Goal: Task Accomplishment & Management: Manage account settings

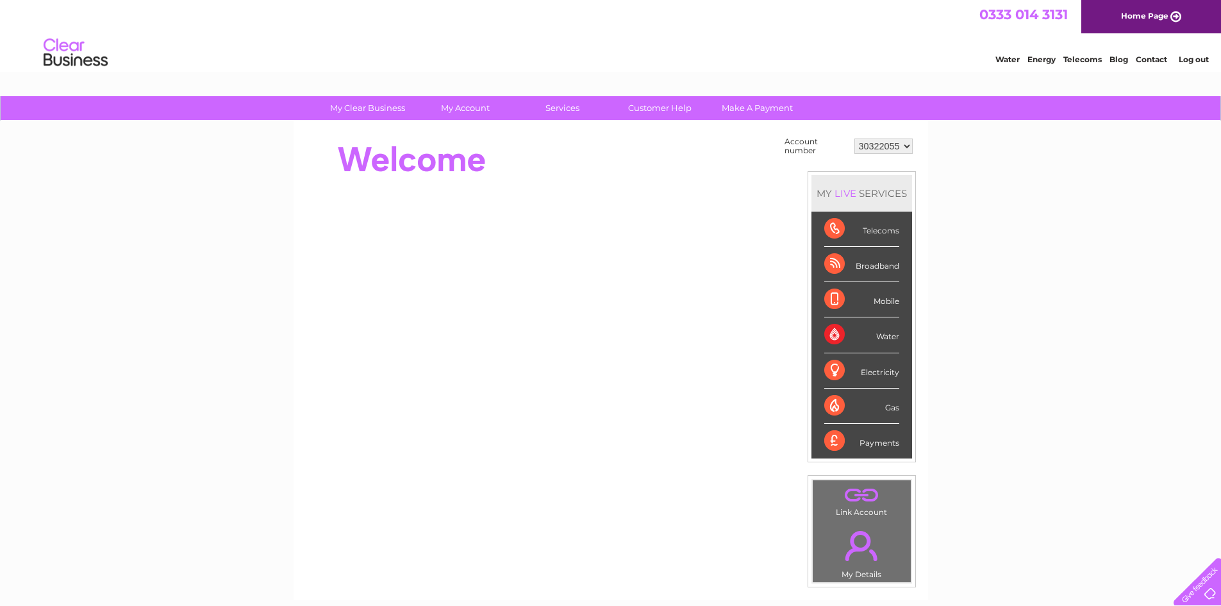
drag, startPoint x: 894, startPoint y: 339, endPoint x: 827, endPoint y: 330, distance: 67.2
click at [827, 330] on div "Water" at bounding box center [861, 334] width 75 height 35
click at [832, 331] on div "Water" at bounding box center [861, 334] width 75 height 35
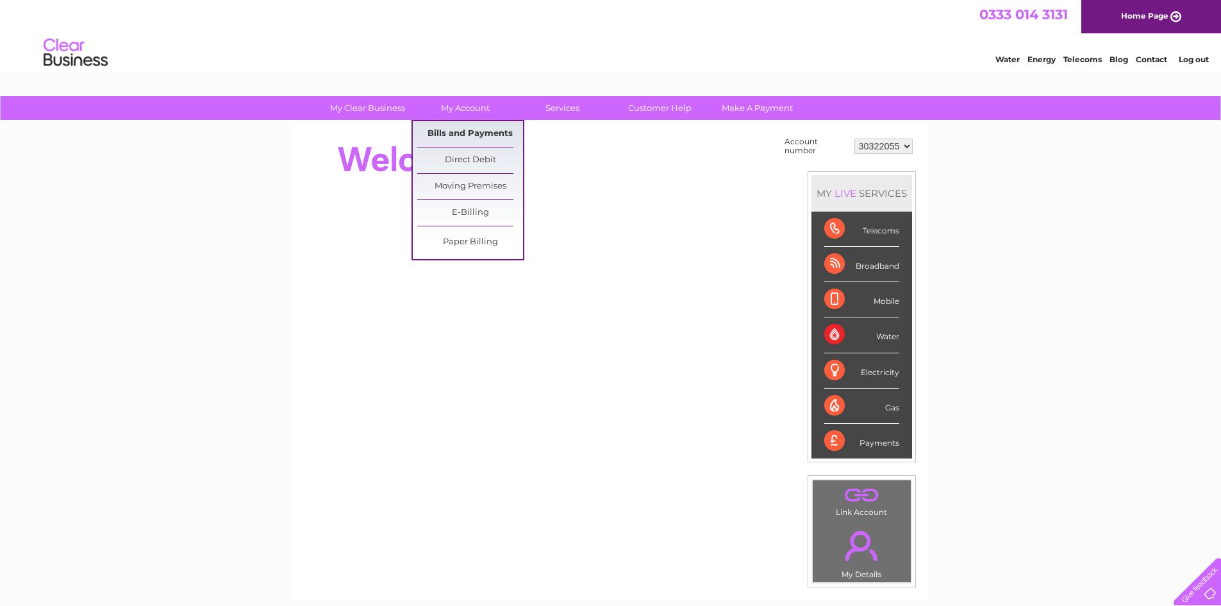
click at [478, 134] on link "Bills and Payments" at bounding box center [470, 134] width 106 height 26
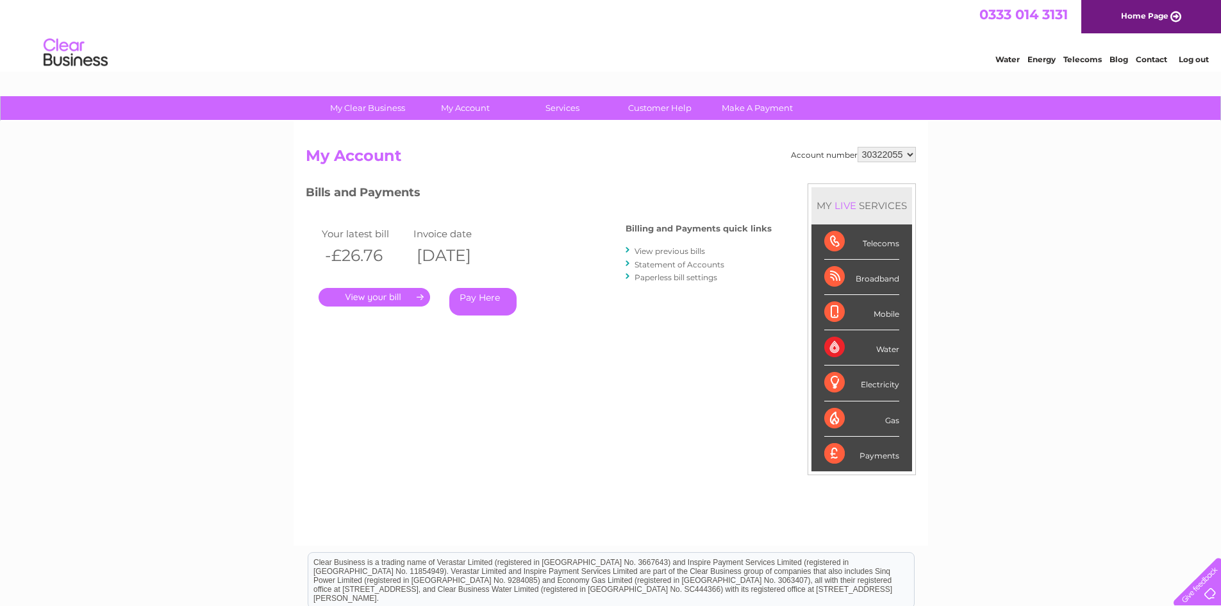
click at [484, 303] on link "Pay Here" at bounding box center [482, 302] width 67 height 28
drag, startPoint x: 0, startPoint y: 0, endPoint x: 377, endPoint y: 293, distance: 478.1
click at [377, 293] on link "." at bounding box center [373, 297] width 111 height 19
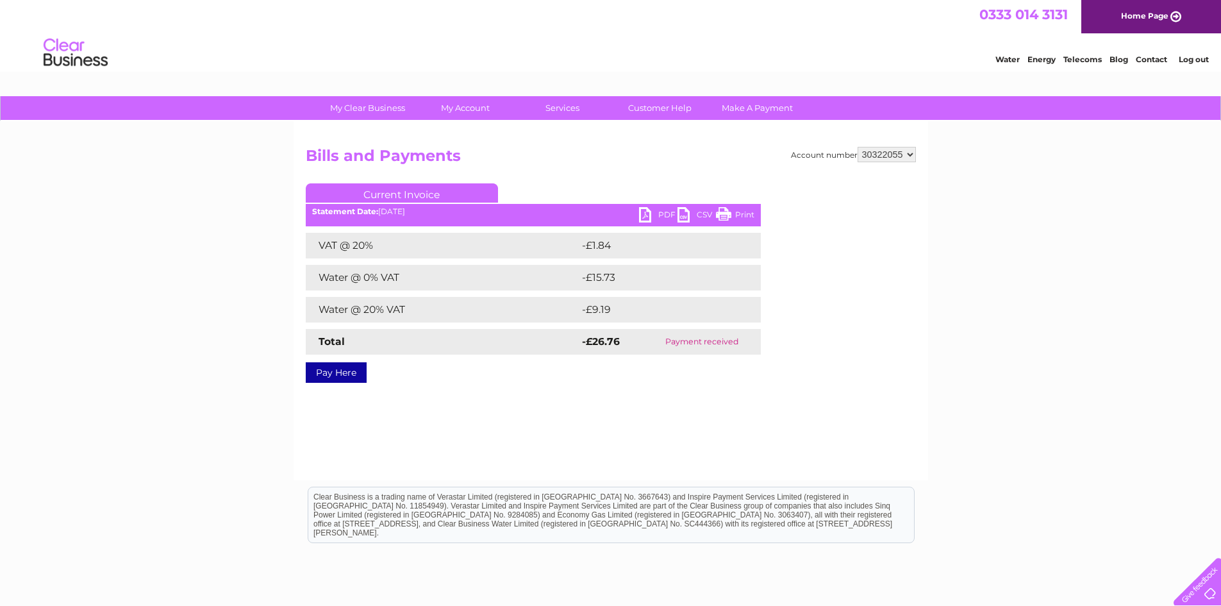
click at [657, 216] on link "PDF" at bounding box center [658, 216] width 38 height 19
